Goal: Task Accomplishment & Management: Use online tool/utility

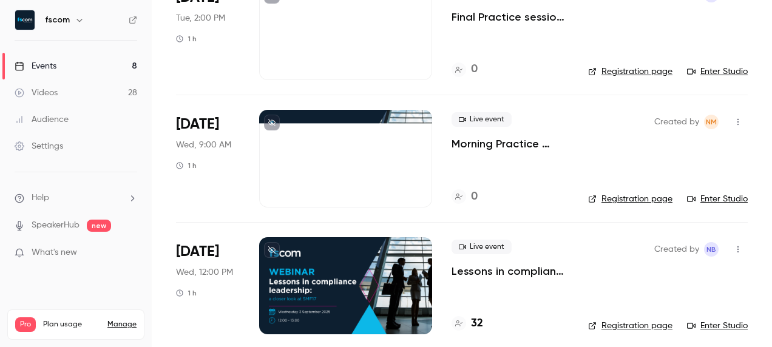
scroll to position [182, 0]
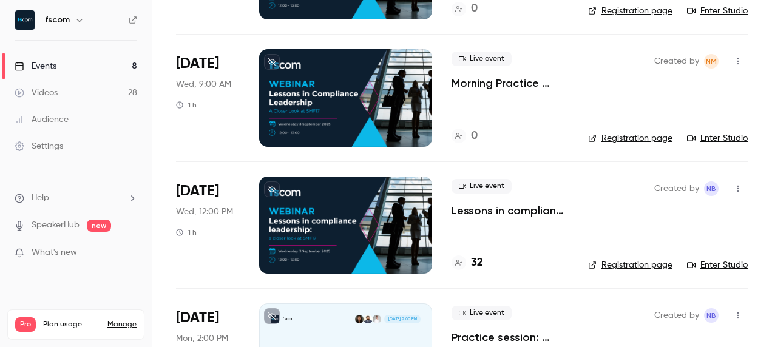
click at [415, 233] on div at bounding box center [345, 225] width 173 height 97
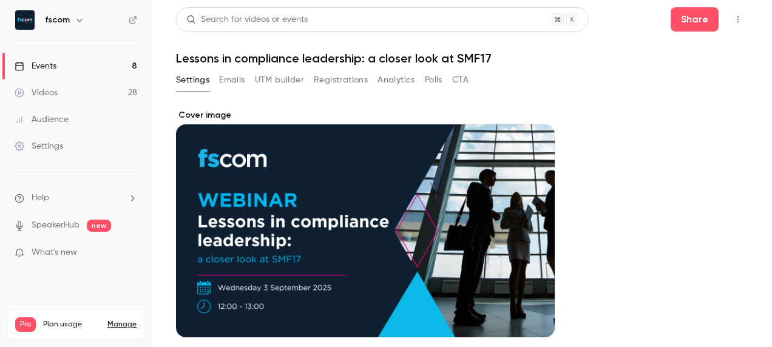
click at [733, 22] on icon "button" at bounding box center [738, 19] width 10 height 8
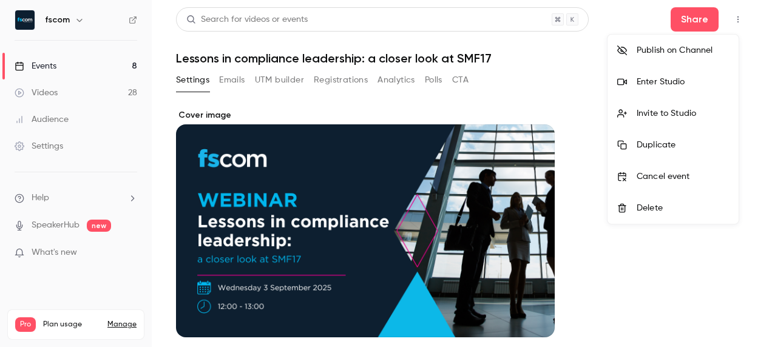
click at [295, 76] on div at bounding box center [386, 173] width 772 height 347
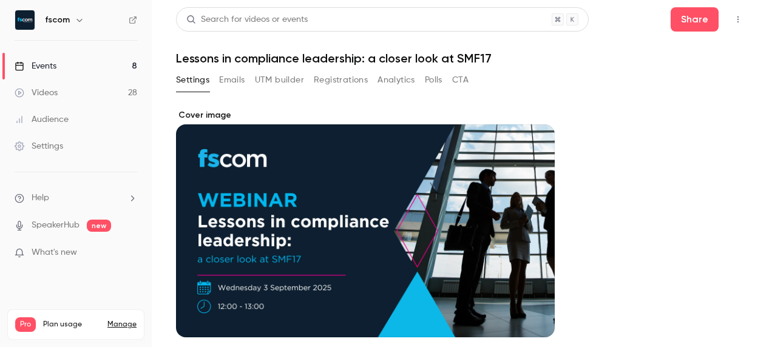
click at [290, 80] on button "UTM builder" at bounding box center [279, 79] width 49 height 19
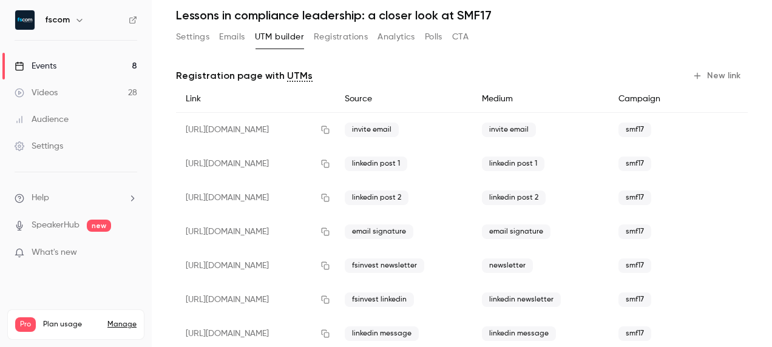
scroll to position [73, 0]
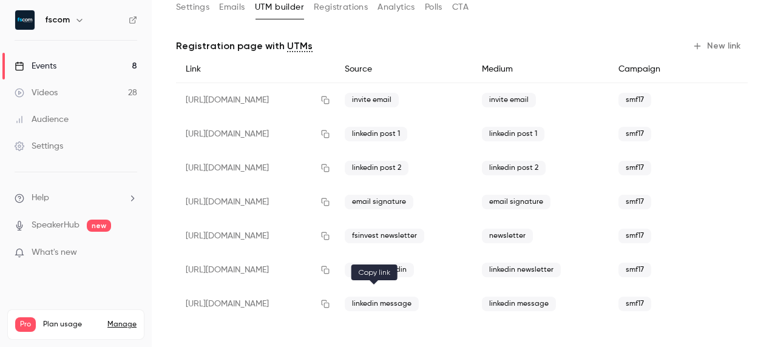
click at [335, 305] on button "button" at bounding box center [325, 303] width 19 height 19
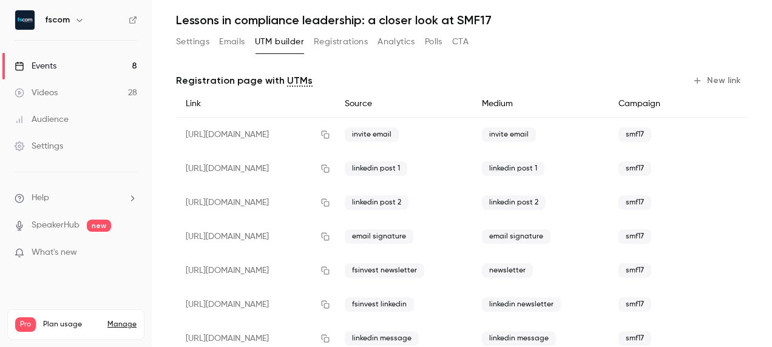
scroll to position [0, 0]
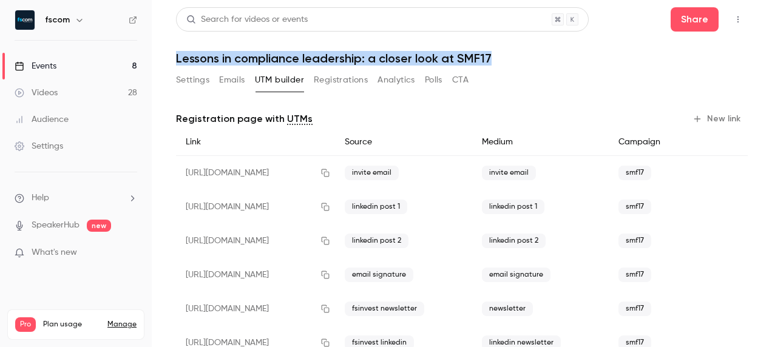
drag, startPoint x: 176, startPoint y: 57, endPoint x: 525, endPoint y: 59, distance: 348.5
click at [525, 59] on h1 "Lessons in compliance leadership: a closer look at SMF17" at bounding box center [462, 58] width 572 height 15
drag, startPoint x: 525, startPoint y: 59, endPoint x: 486, endPoint y: 53, distance: 39.3
copy h1 "Lessons in compliance leadership: a closer look at SMF17"
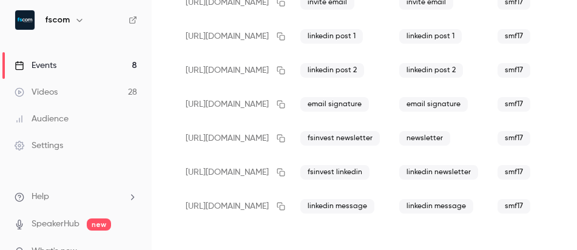
scroll to position [180, 0]
click at [286, 202] on icon "button" at bounding box center [281, 206] width 10 height 8
